Goal: Task Accomplishment & Management: Manage account settings

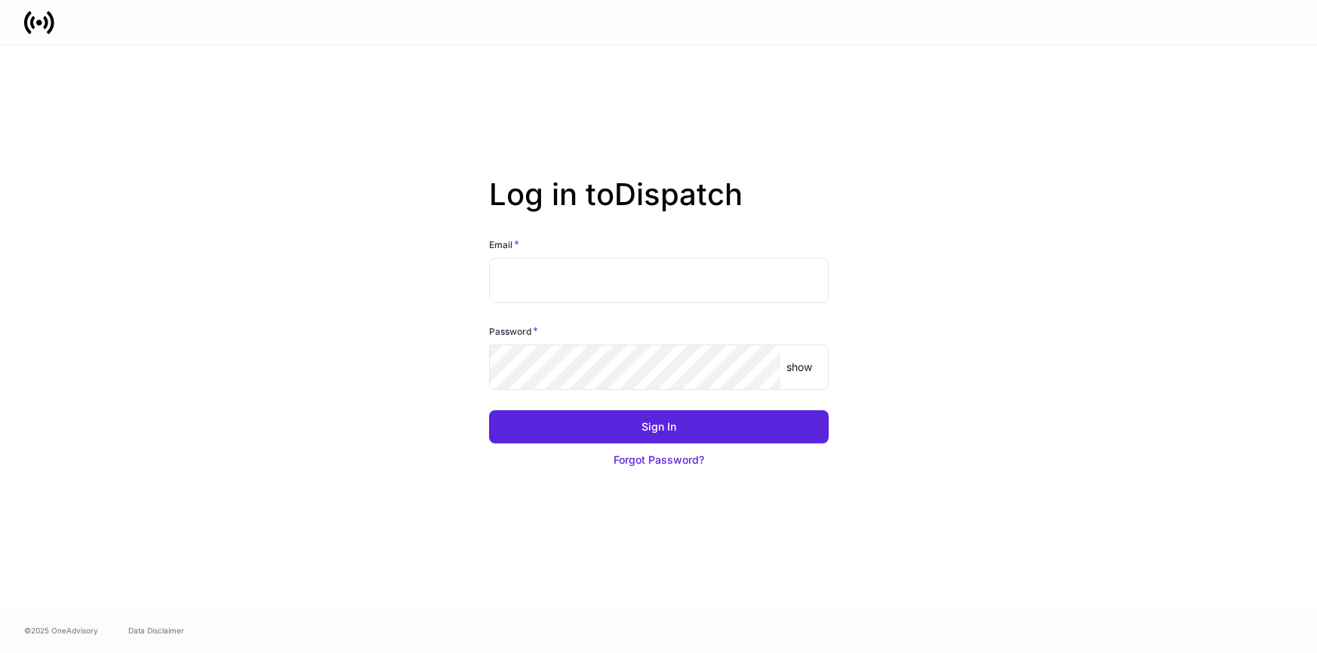
type input "**********"
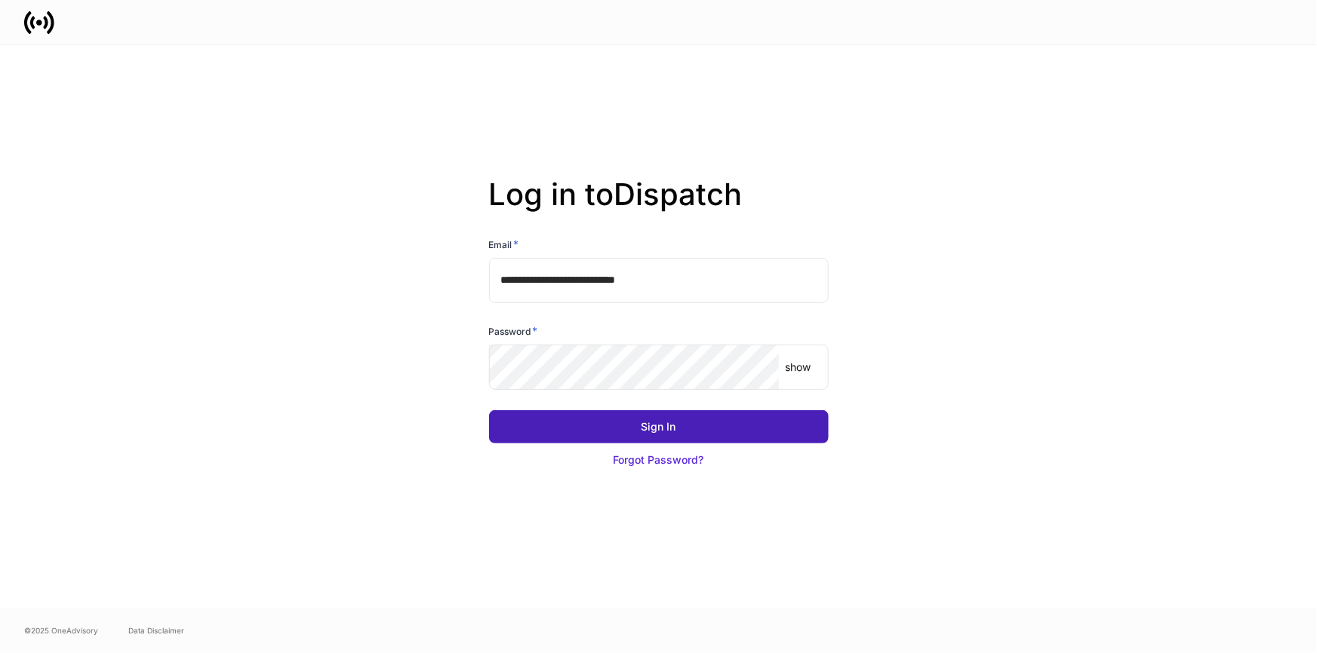
click at [568, 433] on button "Sign In" at bounding box center [659, 426] width 340 height 33
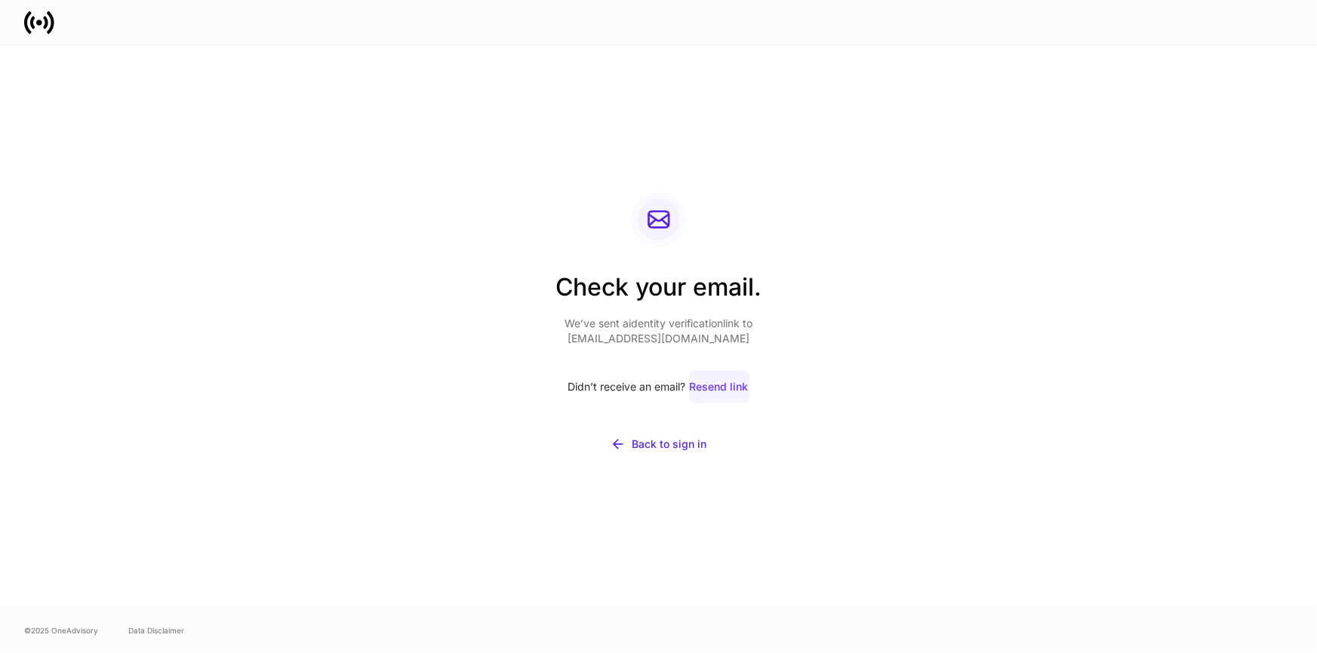
click at [730, 386] on div "Resend link" at bounding box center [719, 387] width 59 height 15
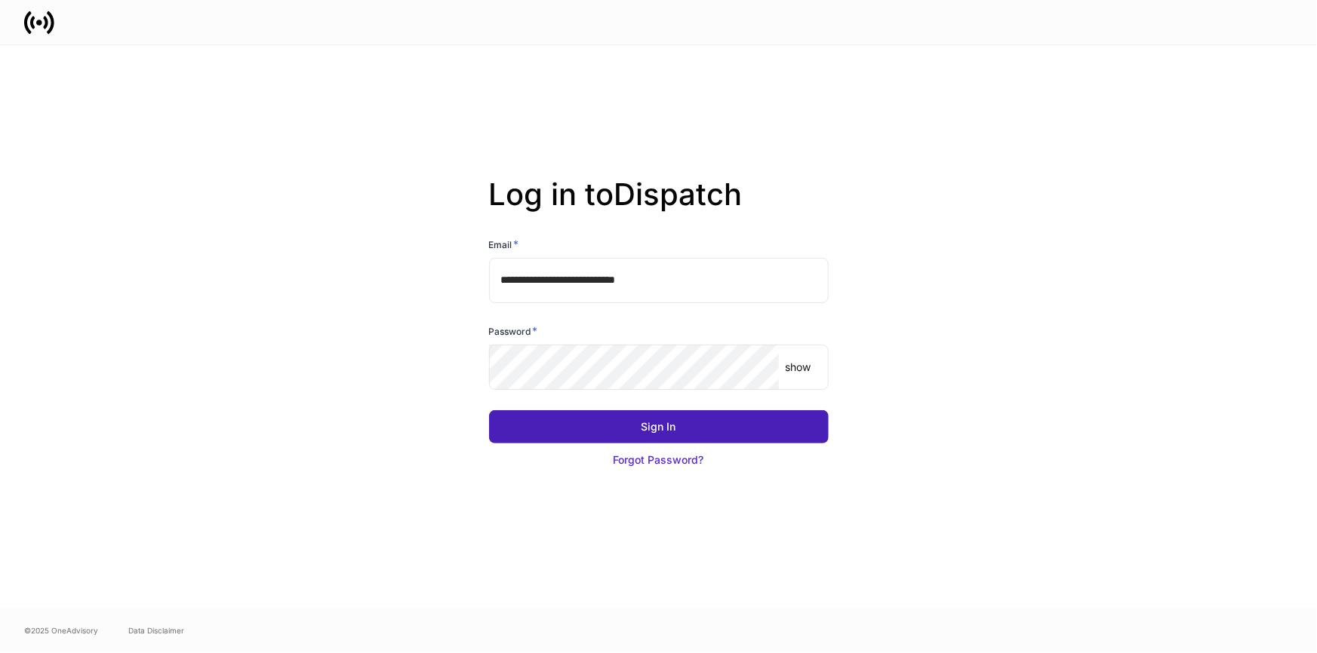
click at [666, 429] on div "Sign In" at bounding box center [658, 427] width 35 height 15
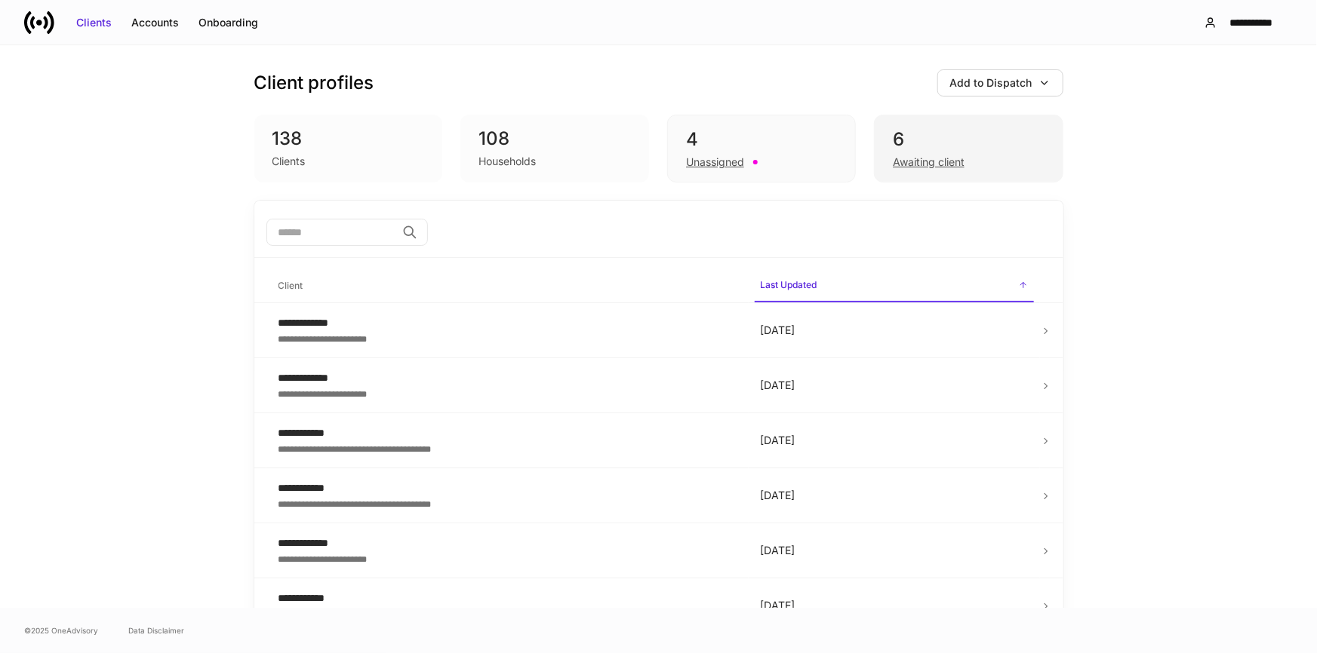
drag, startPoint x: 922, startPoint y: 148, endPoint x: 943, endPoint y: 148, distance: 21.1
click at [922, 148] on div "6" at bounding box center [968, 140] width 151 height 24
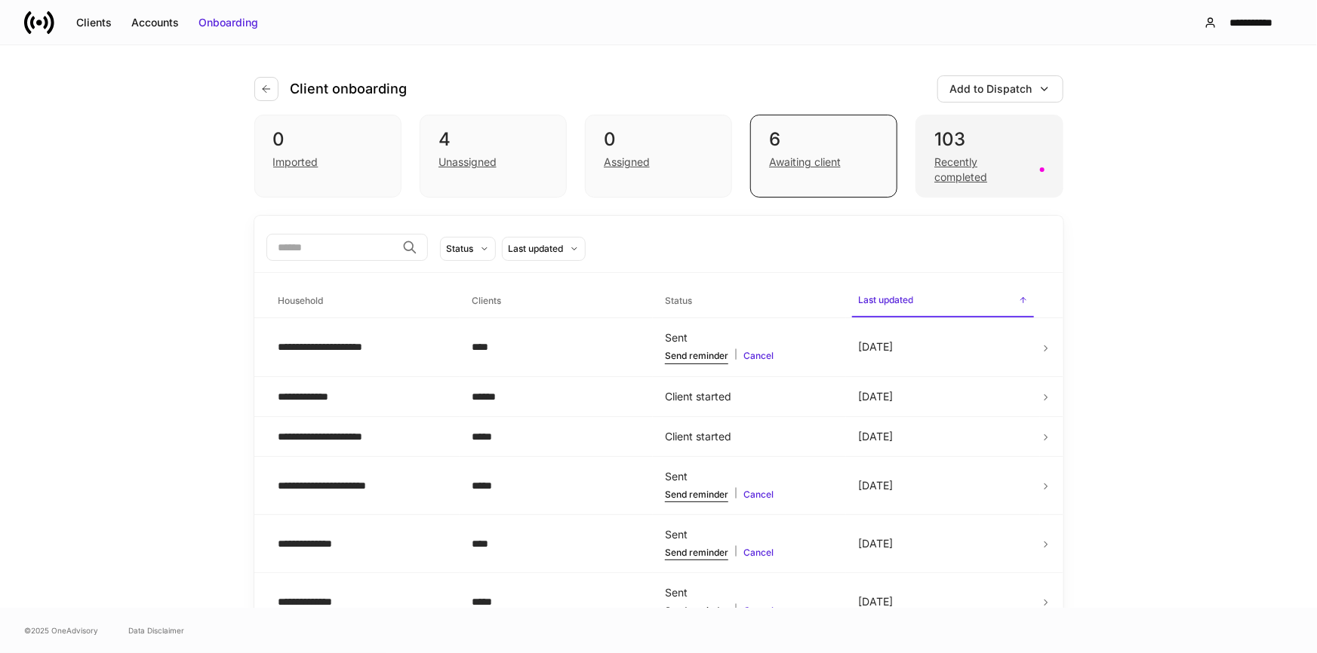
click at [966, 174] on div "Recently completed" at bounding box center [982, 170] width 96 height 30
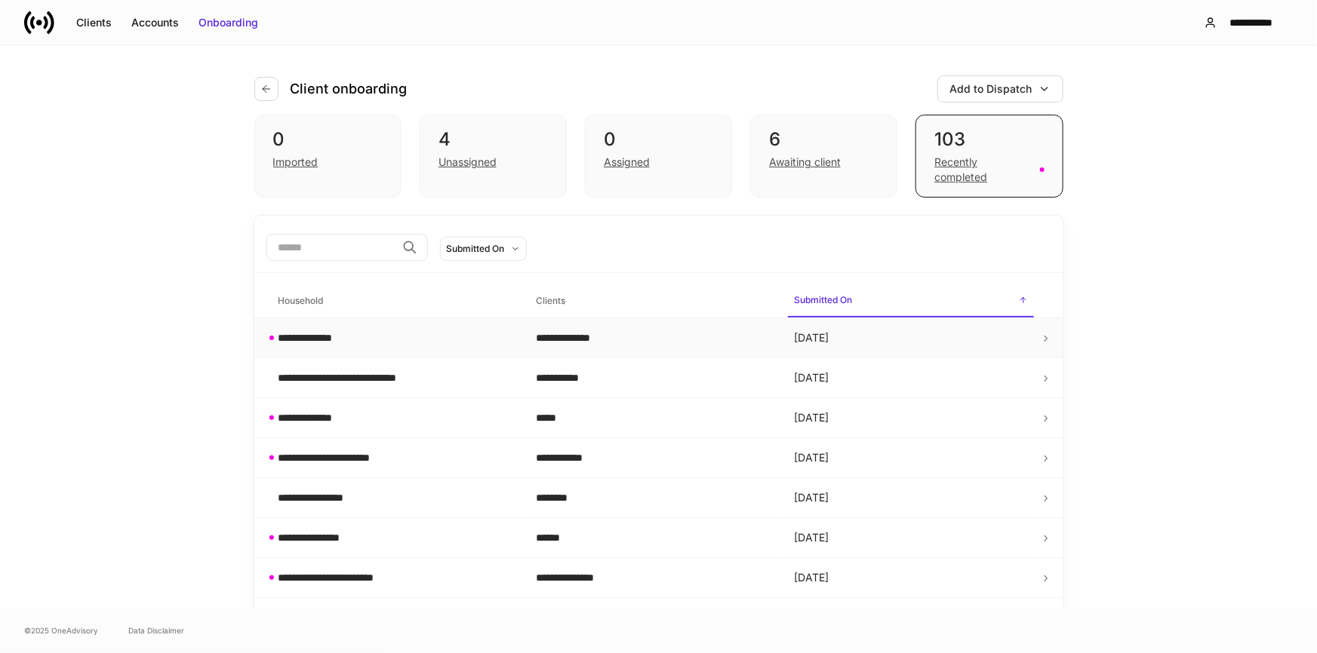
click at [327, 331] on div "**********" at bounding box center [313, 338] width 70 height 15
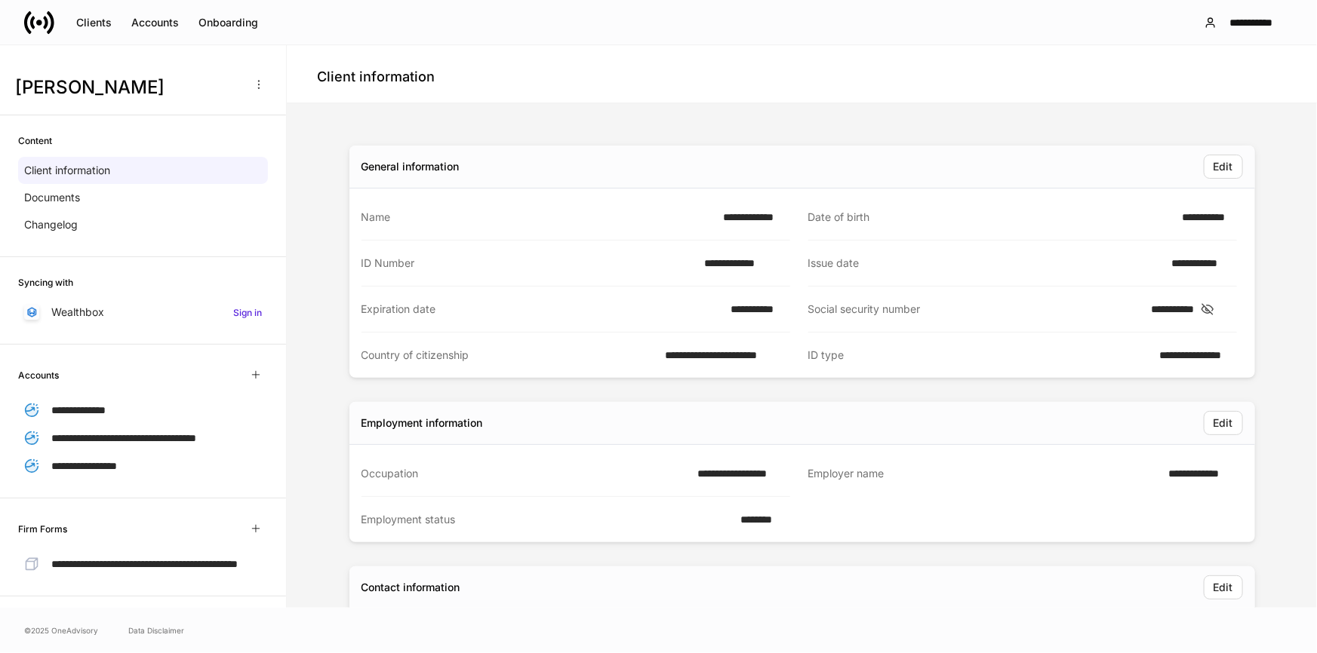
click at [46, 17] on icon at bounding box center [39, 23] width 30 height 30
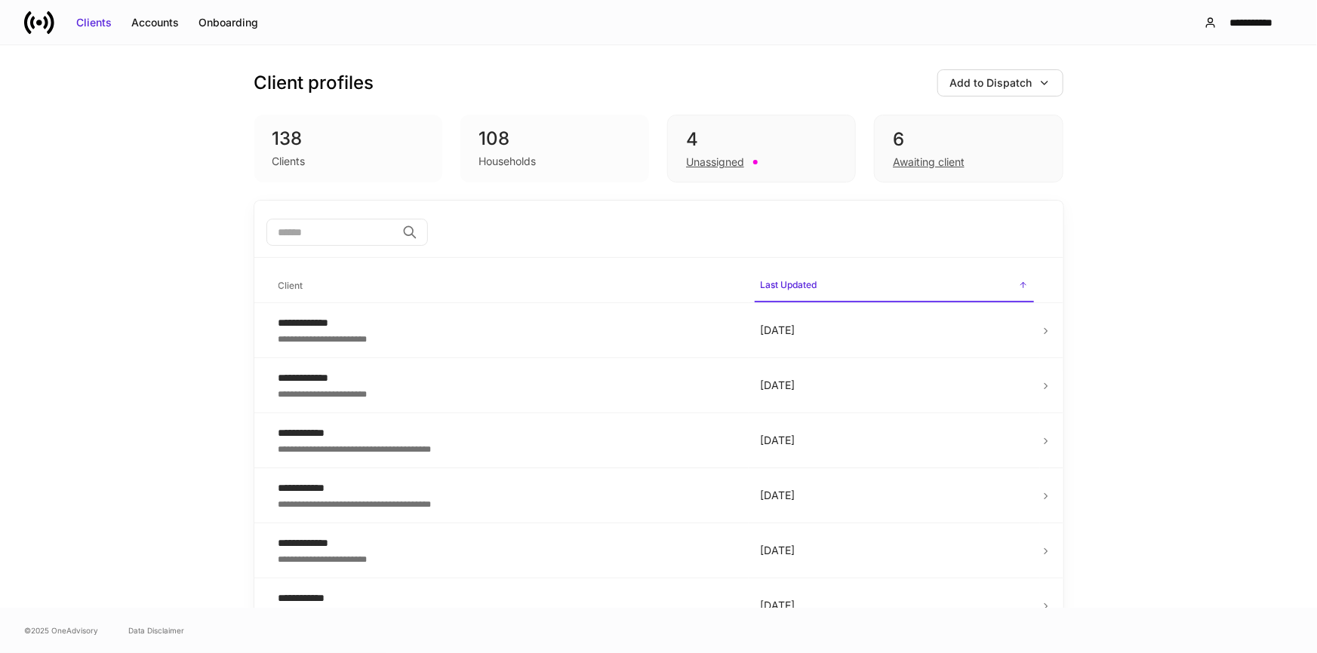
drag, startPoint x: 703, startPoint y: 217, endPoint x: 1142, endPoint y: 361, distance: 462.9
click at [1142, 361] on div "**********" at bounding box center [658, 326] width 1317 height 563
click at [913, 168] on div "Awaiting client" at bounding box center [929, 162] width 72 height 15
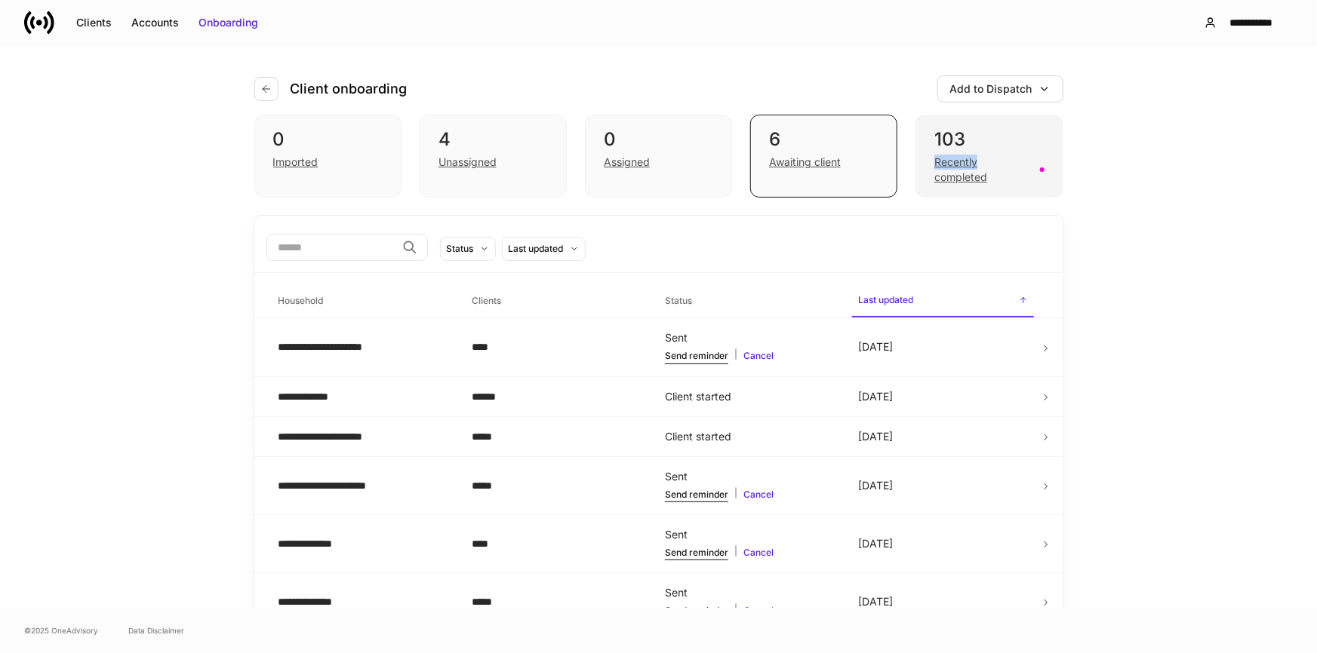
click at [928, 173] on div "103 Recently completed" at bounding box center [988, 156] width 147 height 83
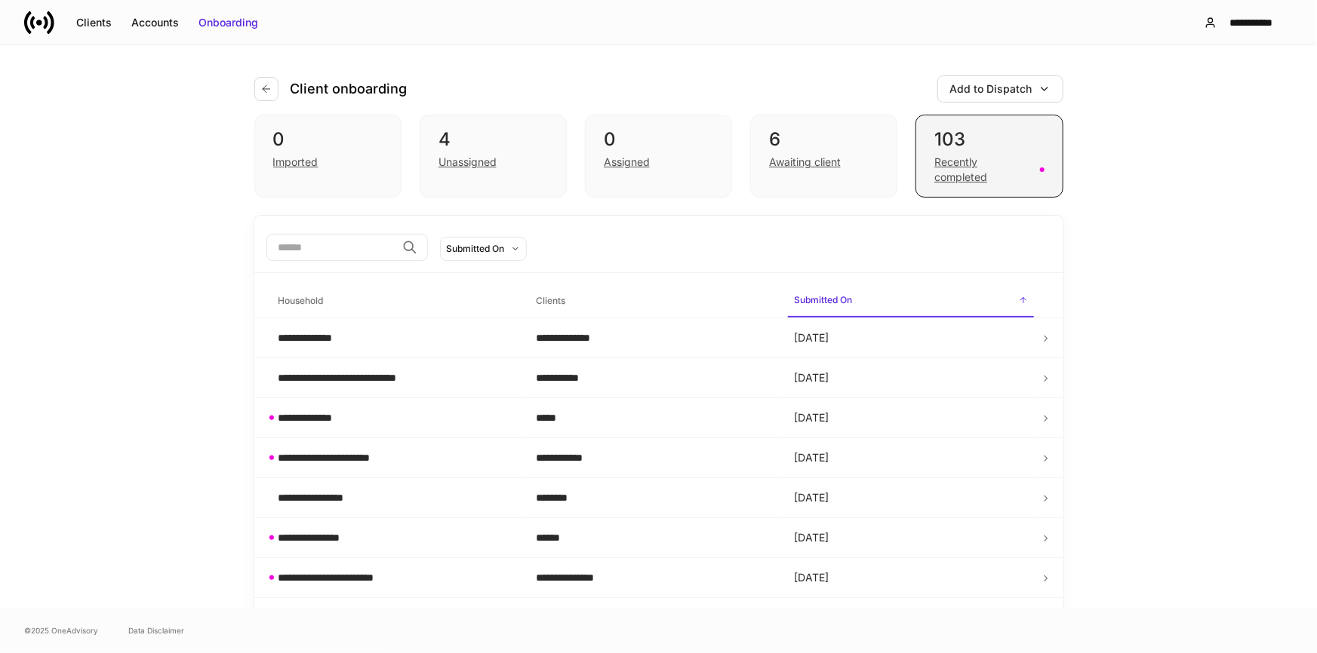
click at [1010, 170] on div "Recently completed" at bounding box center [982, 170] width 96 height 30
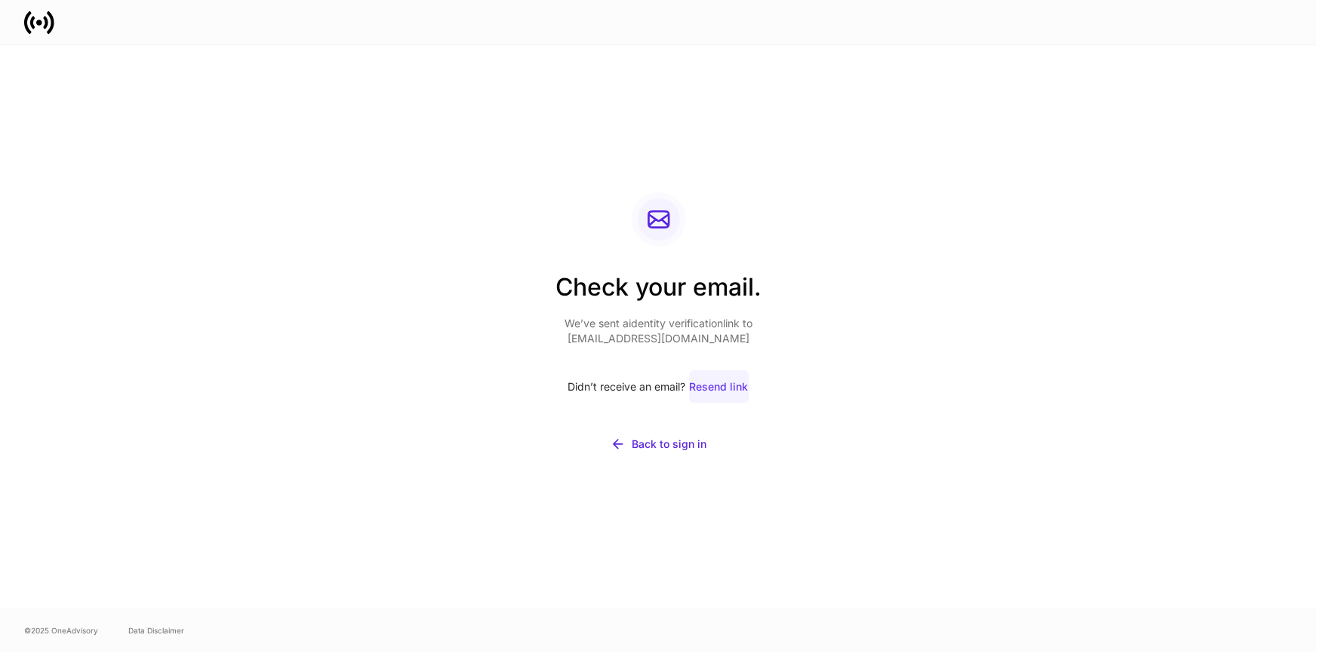
click at [725, 386] on div "Resend link" at bounding box center [719, 387] width 59 height 15
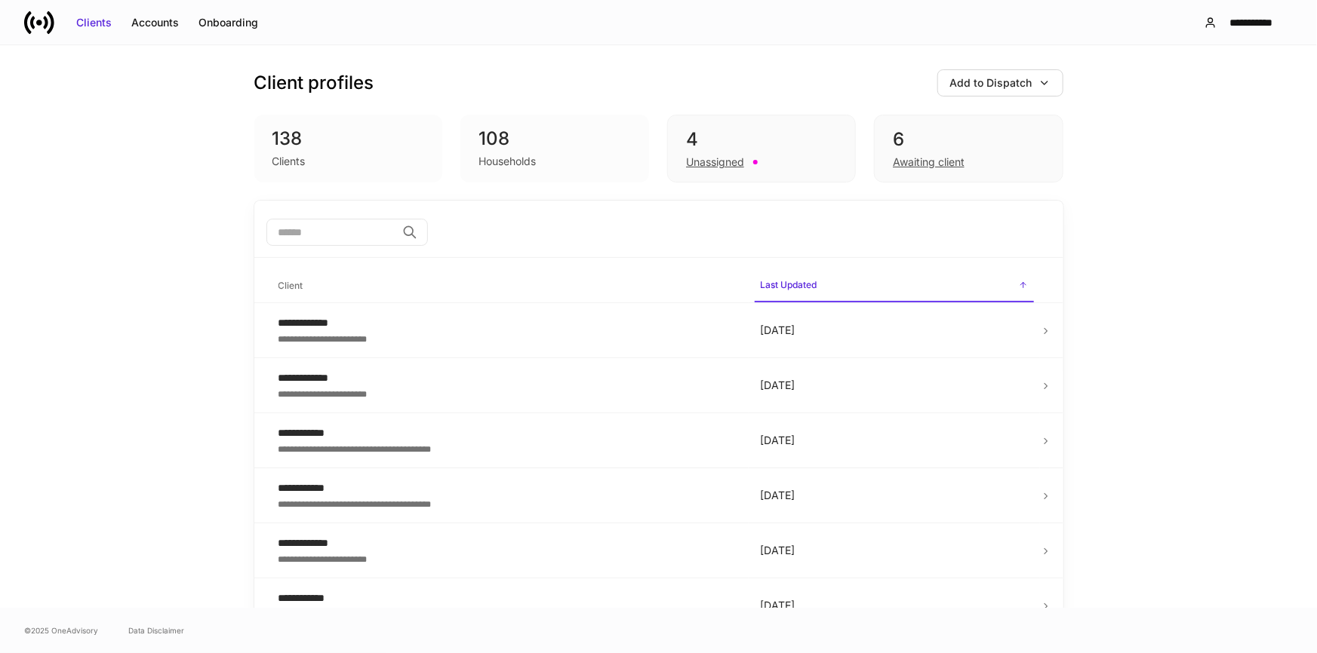
drag, startPoint x: 916, startPoint y: 152, endPoint x: 219, endPoint y: 40, distance: 706.1
click at [915, 152] on div "Awaiting client" at bounding box center [968, 161] width 151 height 18
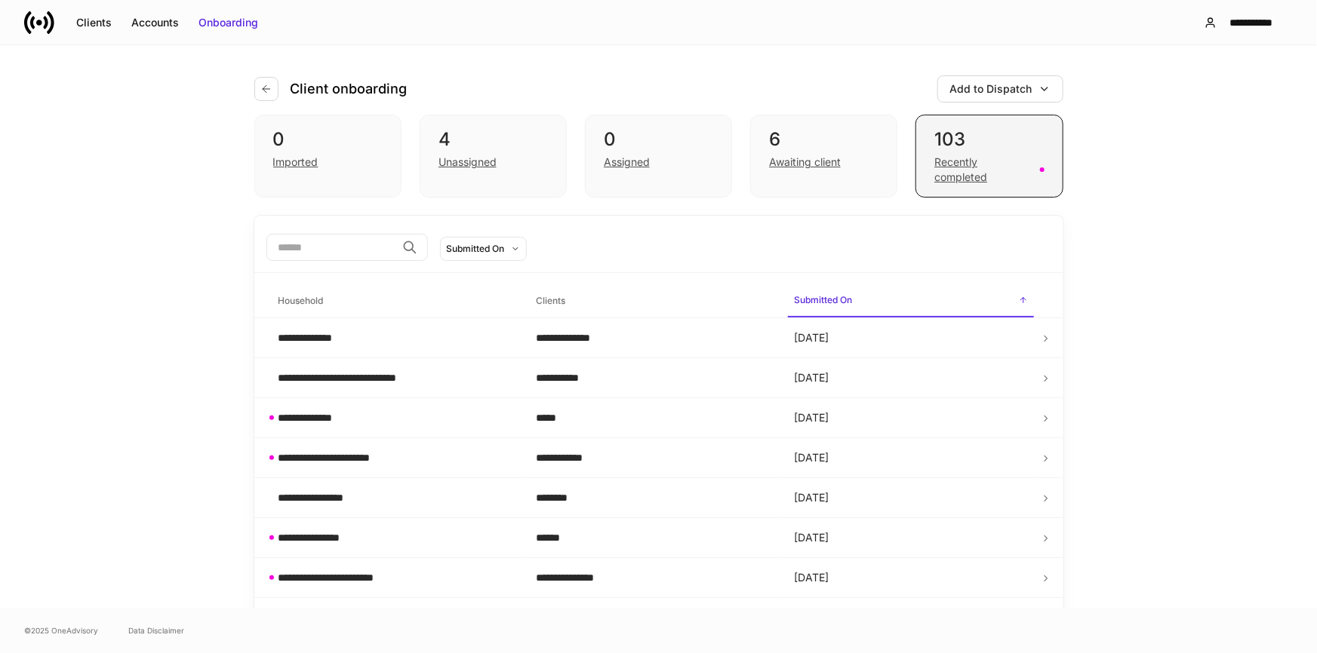
click at [957, 148] on div "103" at bounding box center [988, 140] width 109 height 24
click at [998, 148] on div "103" at bounding box center [988, 140] width 109 height 24
click at [992, 141] on div "103" at bounding box center [988, 140] width 109 height 24
drag, startPoint x: 988, startPoint y: 141, endPoint x: 986, endPoint y: 150, distance: 9.3
click at [988, 141] on div "103" at bounding box center [988, 140] width 109 height 24
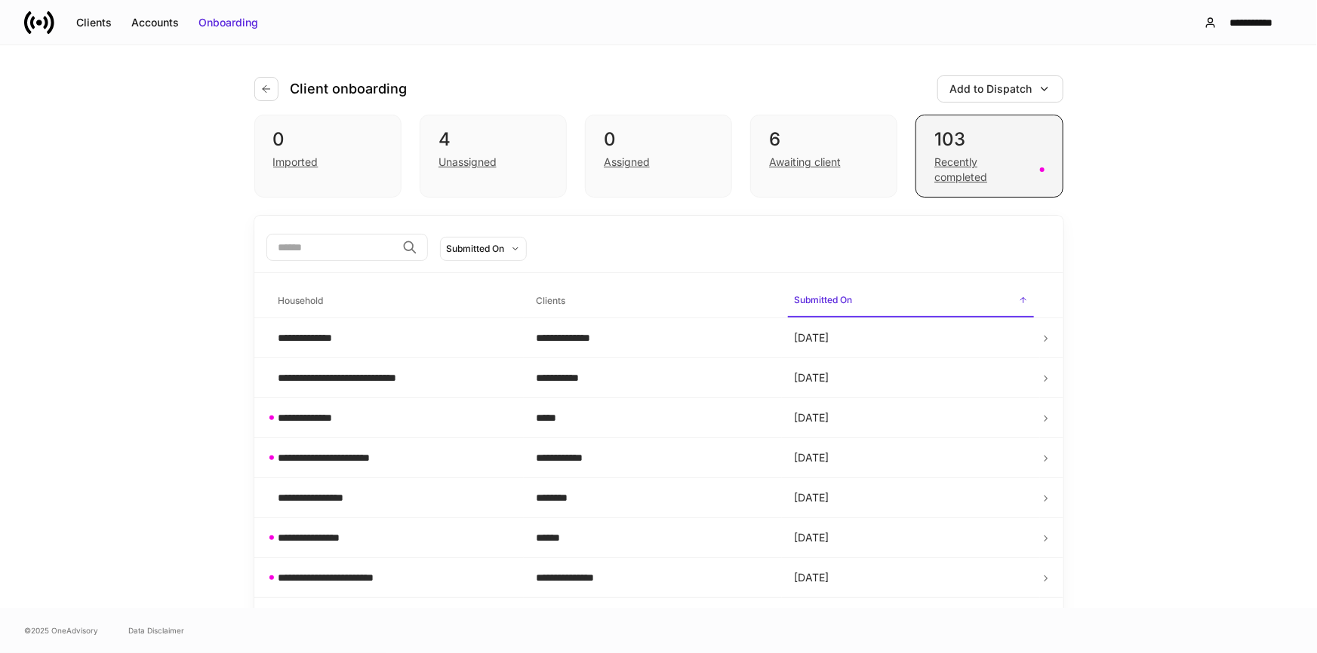
click at [1004, 170] on div "Recently completed" at bounding box center [982, 170] width 96 height 30
